Goal: Task Accomplishment & Management: Complete application form

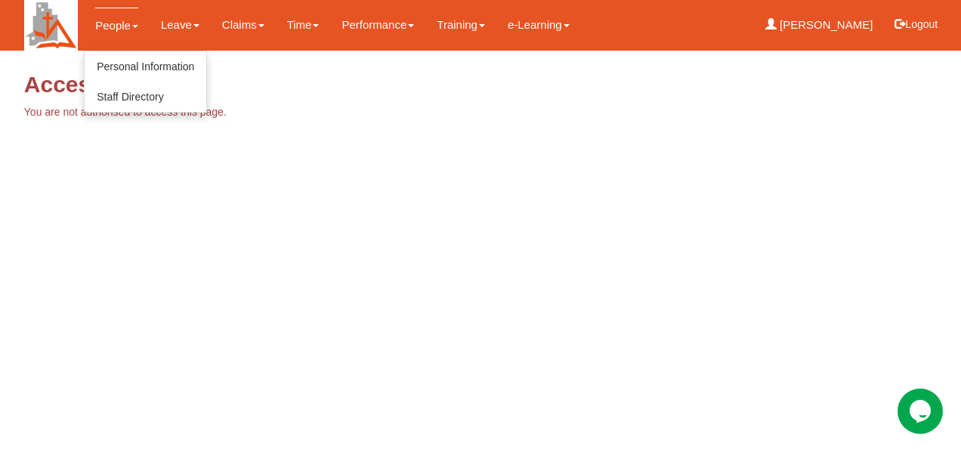
click at [120, 27] on link "People" at bounding box center [116, 26] width 43 height 36
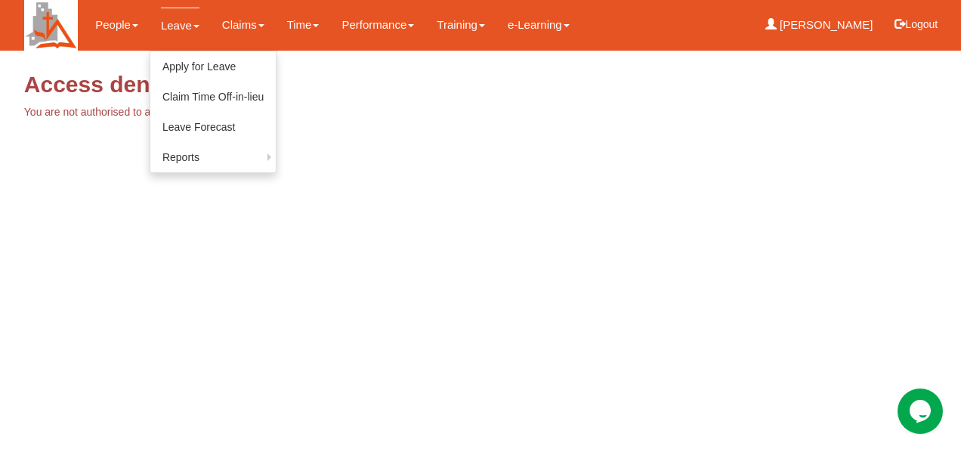
click at [166, 26] on link "Leave" at bounding box center [180, 26] width 39 height 36
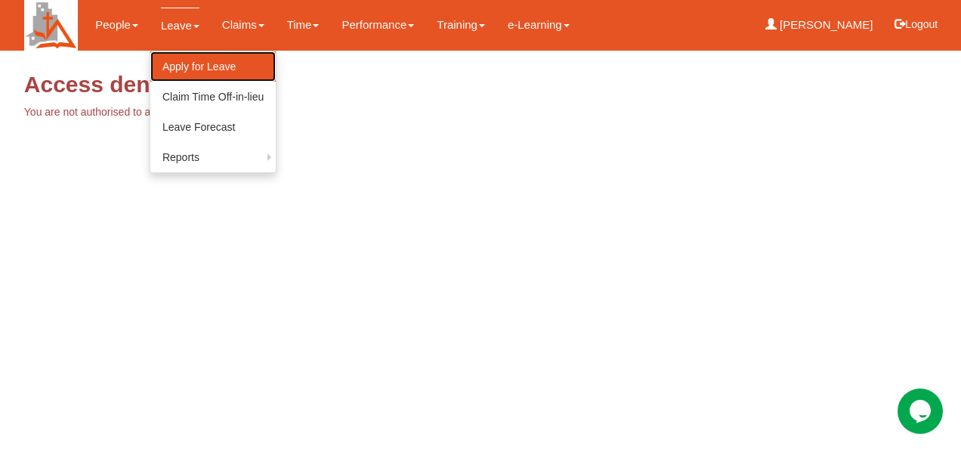
click at [181, 56] on link "Apply for Leave" at bounding box center [212, 66] width 125 height 30
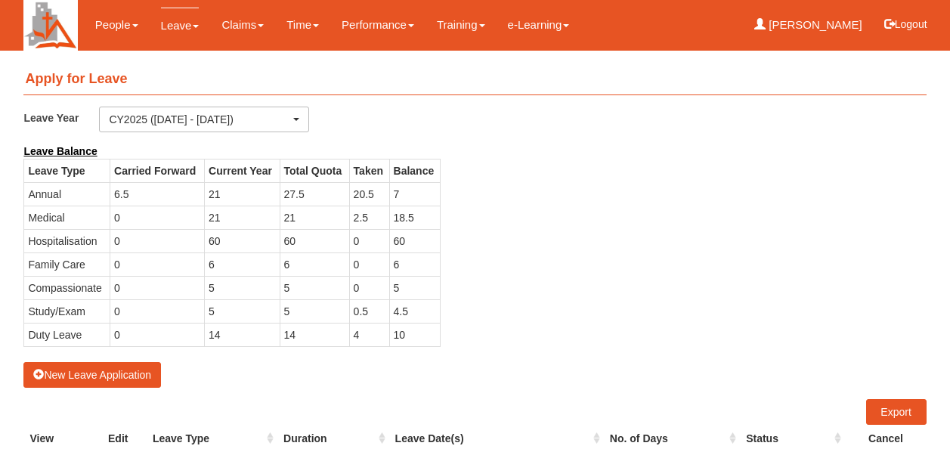
select select "50"
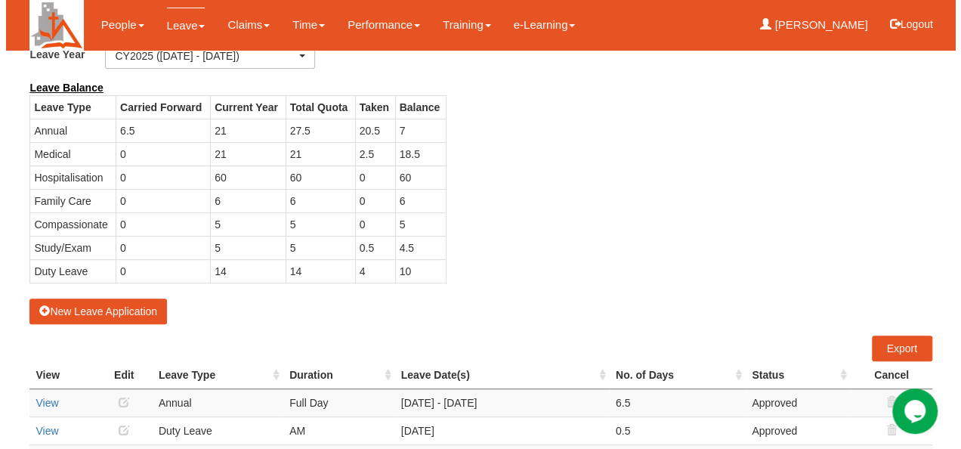
scroll to position [35, 0]
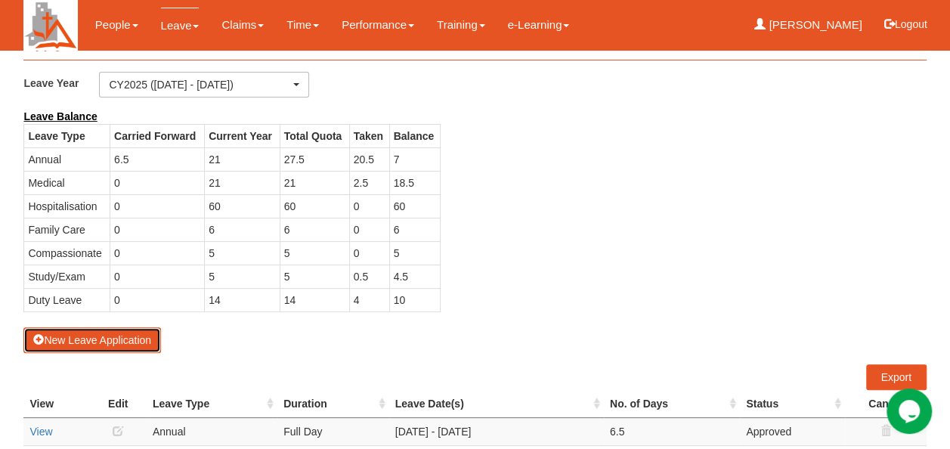
click at [94, 333] on button "New Leave Application" at bounding box center [92, 340] width 138 height 26
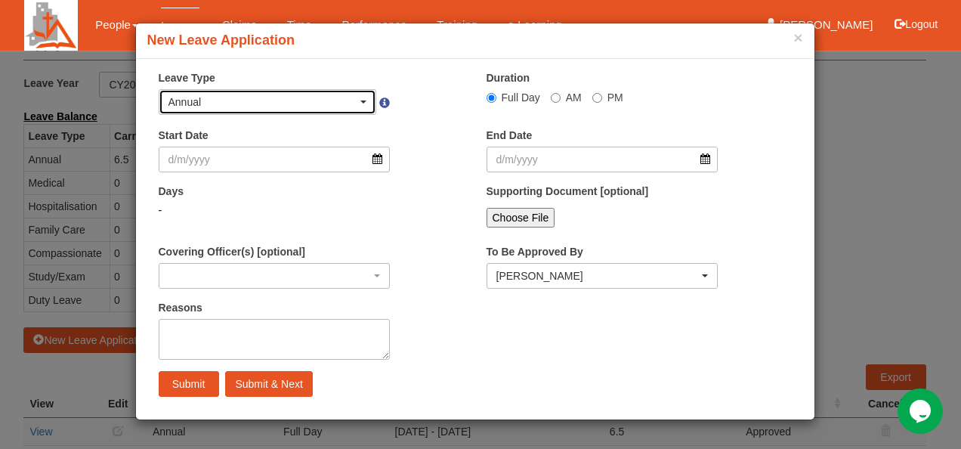
click at [357, 104] on div "Annual" at bounding box center [264, 101] width 190 height 15
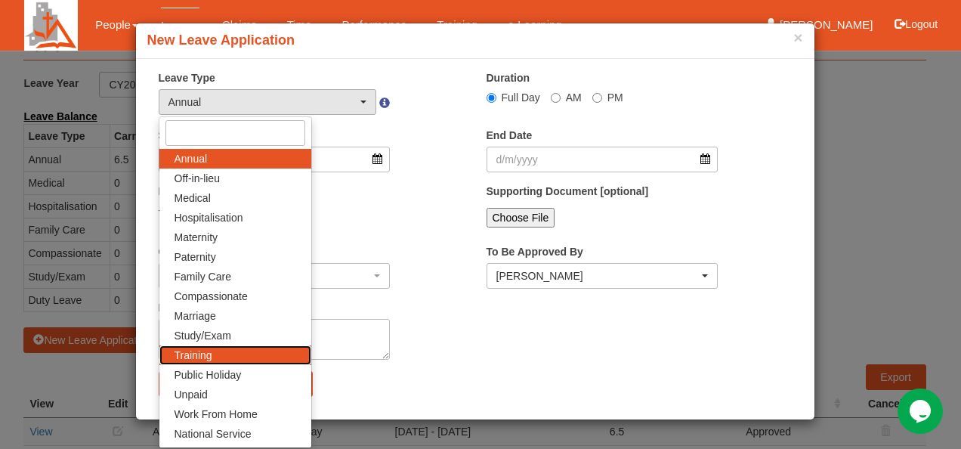
click at [240, 357] on link "Training" at bounding box center [235, 355] width 152 height 20
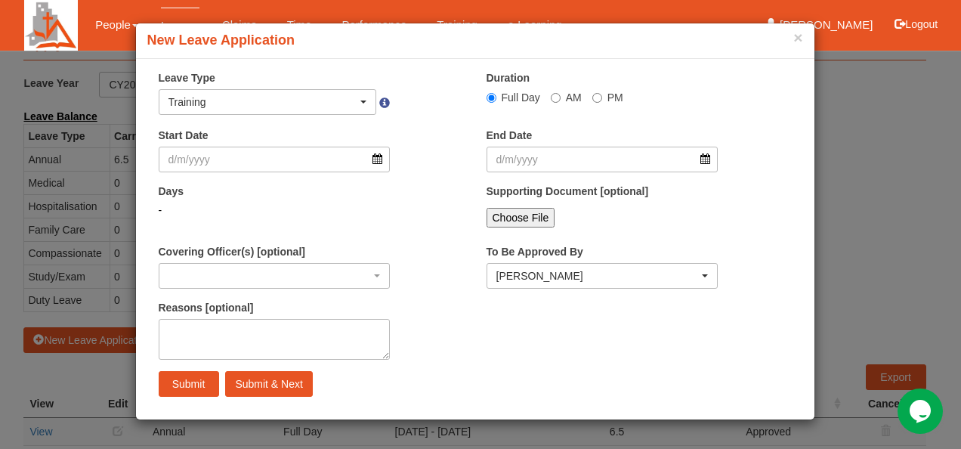
click at [334, 116] on div "Leave Type Annual Off-in-lieu Medical Hospitalisation Maternity Paternity Famil…" at bounding box center [311, 98] width 328 height 56
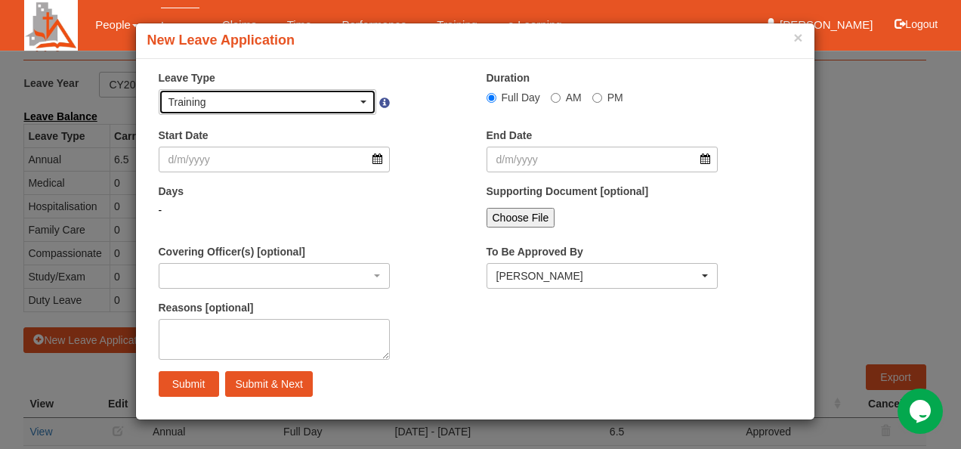
click at [334, 111] on div "Training" at bounding box center [267, 102] width 217 height 24
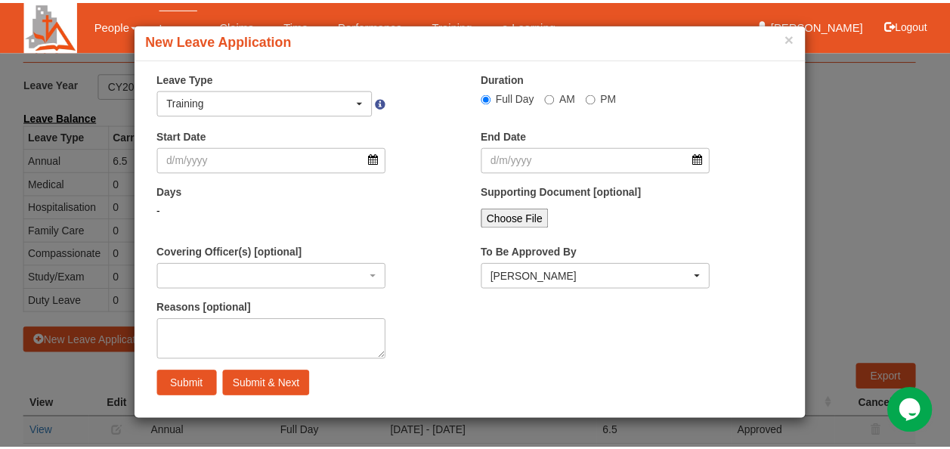
scroll to position [34, 0]
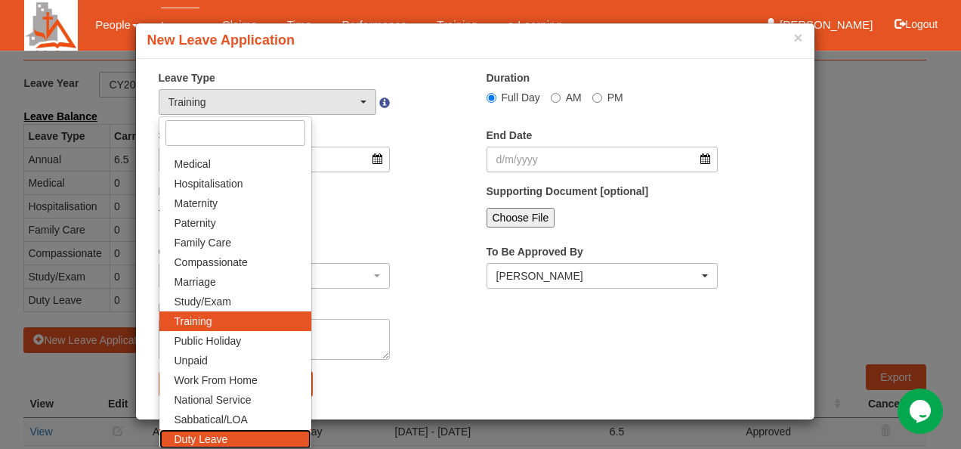
click at [253, 431] on link "Duty Leave" at bounding box center [235, 439] width 152 height 20
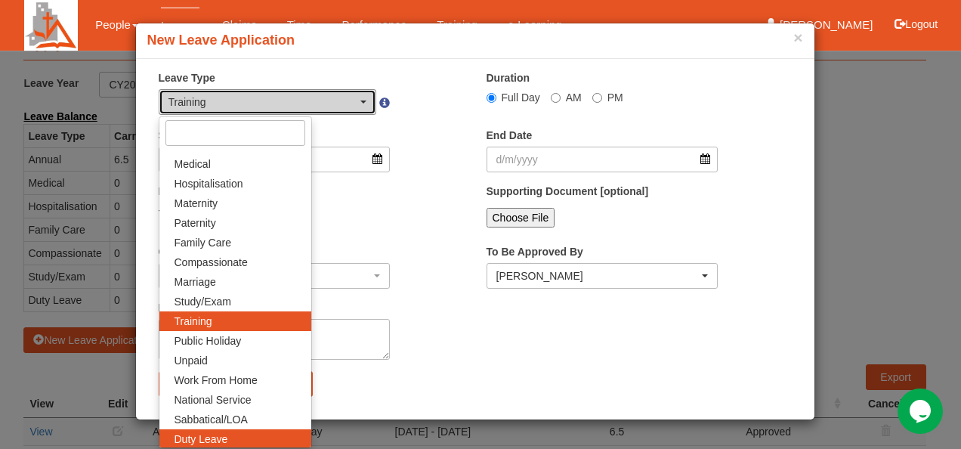
select select "25"
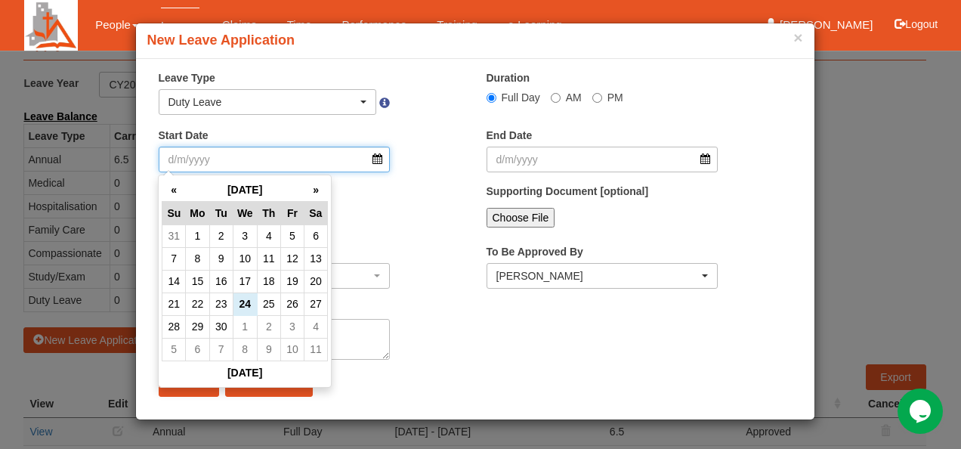
click at [257, 159] on input "Start Date" at bounding box center [275, 160] width 232 height 26
click at [319, 186] on th "»" at bounding box center [315, 189] width 23 height 23
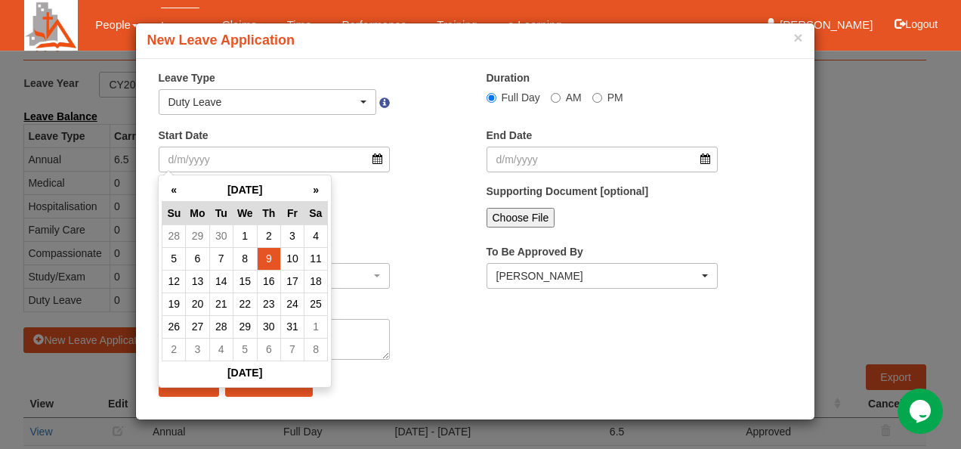
click at [258, 252] on td "9" at bounding box center [268, 258] width 23 height 23
type input "[DATE]"
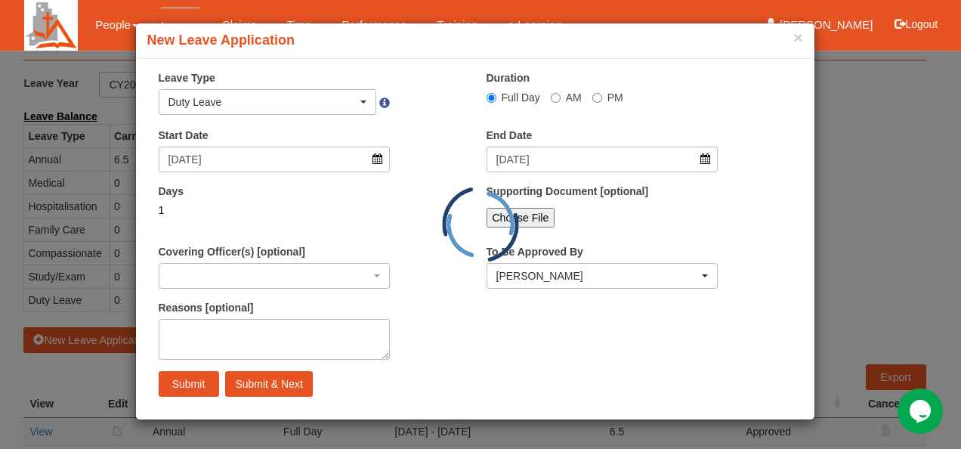
select select
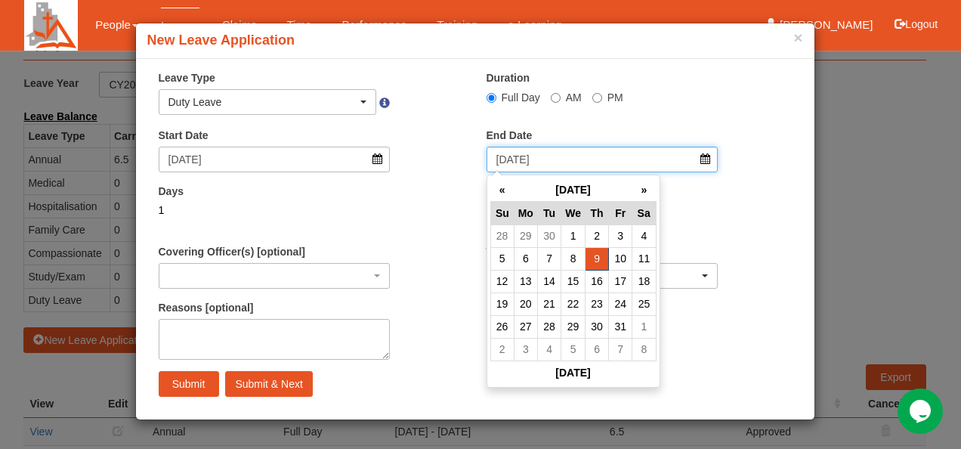
click at [517, 167] on input "[DATE]" at bounding box center [603, 160] width 232 height 26
click at [640, 255] on td "11" at bounding box center [644, 258] width 23 height 23
type input "[DATE]"
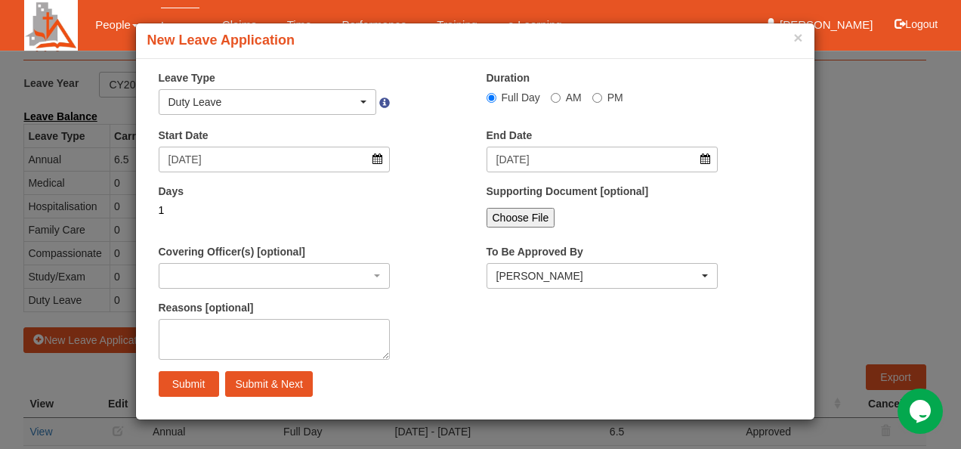
select select
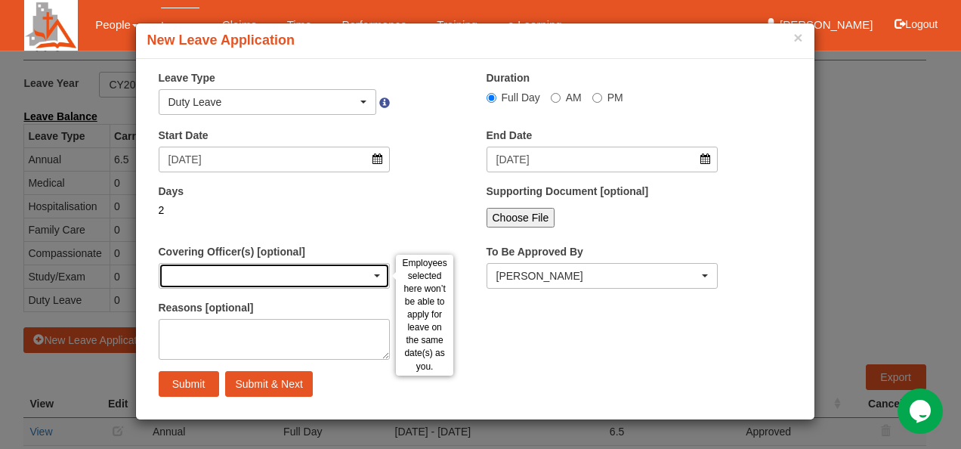
click at [345, 271] on div "button" at bounding box center [274, 276] width 231 height 24
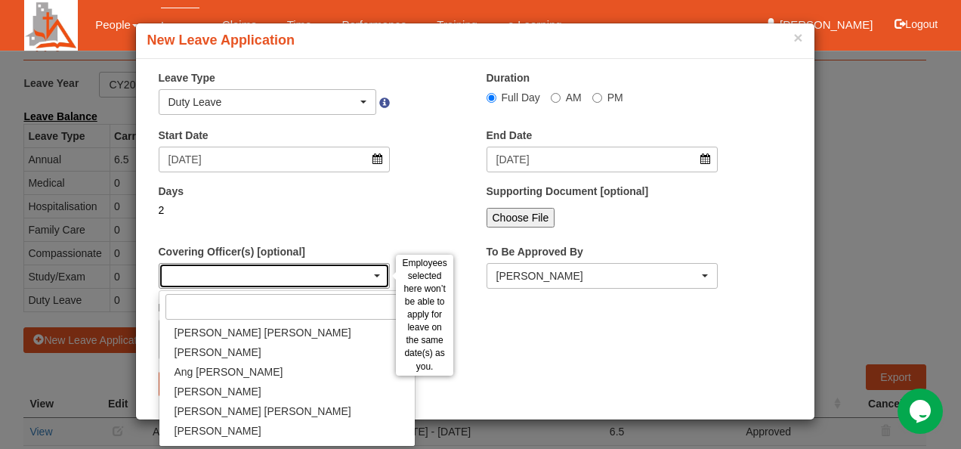
click at [345, 271] on div "button" at bounding box center [274, 276] width 231 height 24
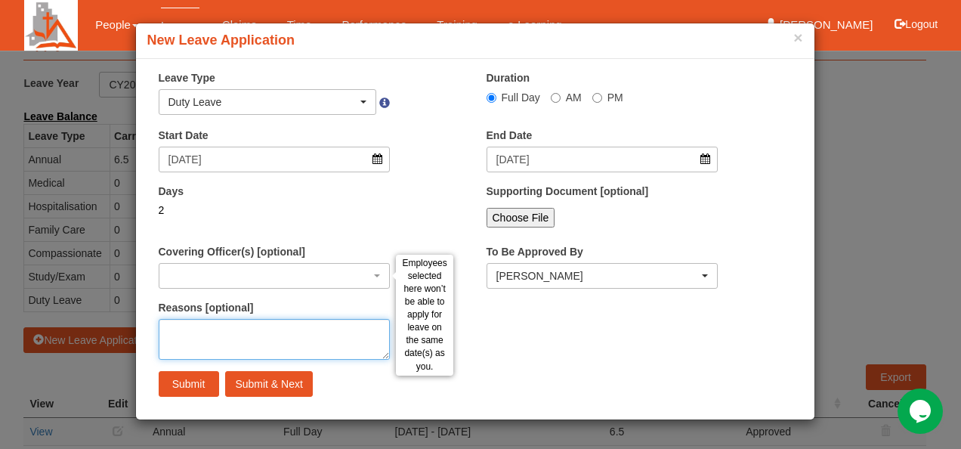
click at [311, 330] on textarea "Reasons [optional]" at bounding box center [275, 339] width 232 height 41
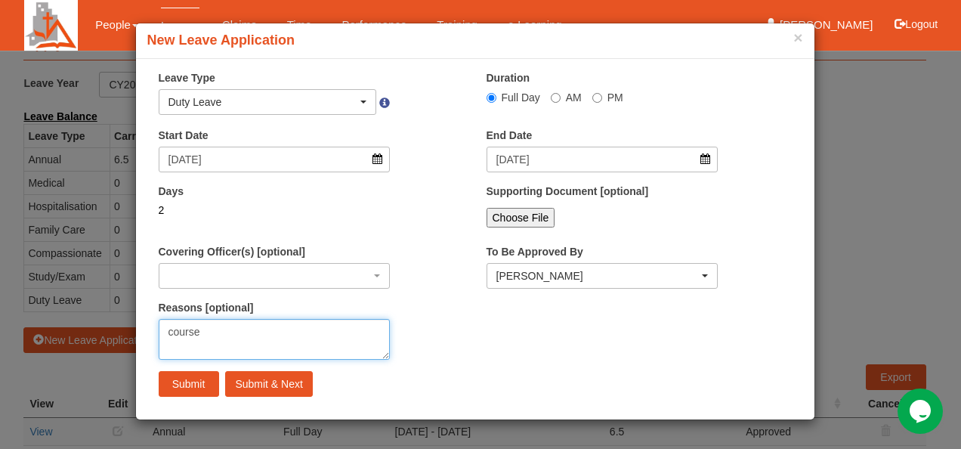
type textarea "course"
click at [803, 42] on button "×" at bounding box center [798, 37] width 9 height 16
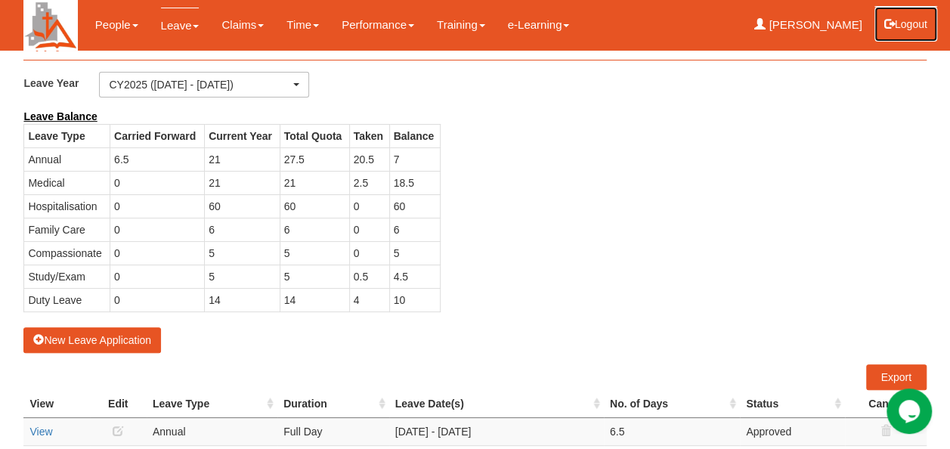
click at [894, 34] on button "Logout" at bounding box center [906, 24] width 64 height 36
